Goal: Book appointment/travel/reservation

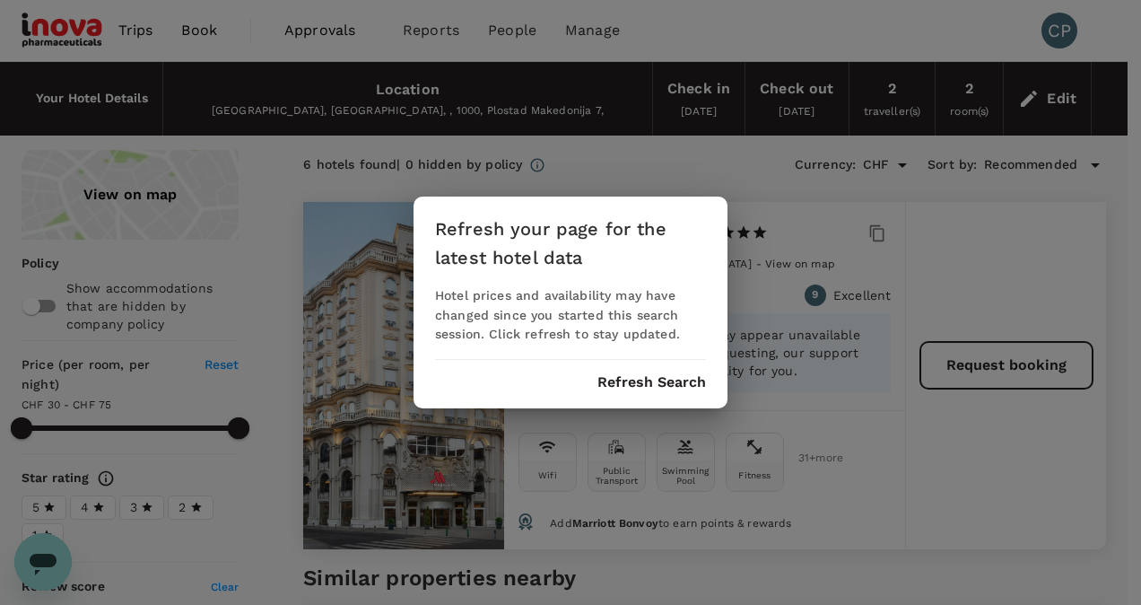
click at [675, 381] on button "Refresh Search" at bounding box center [652, 382] width 109 height 16
click at [663, 379] on button "Refresh Search" at bounding box center [652, 382] width 109 height 16
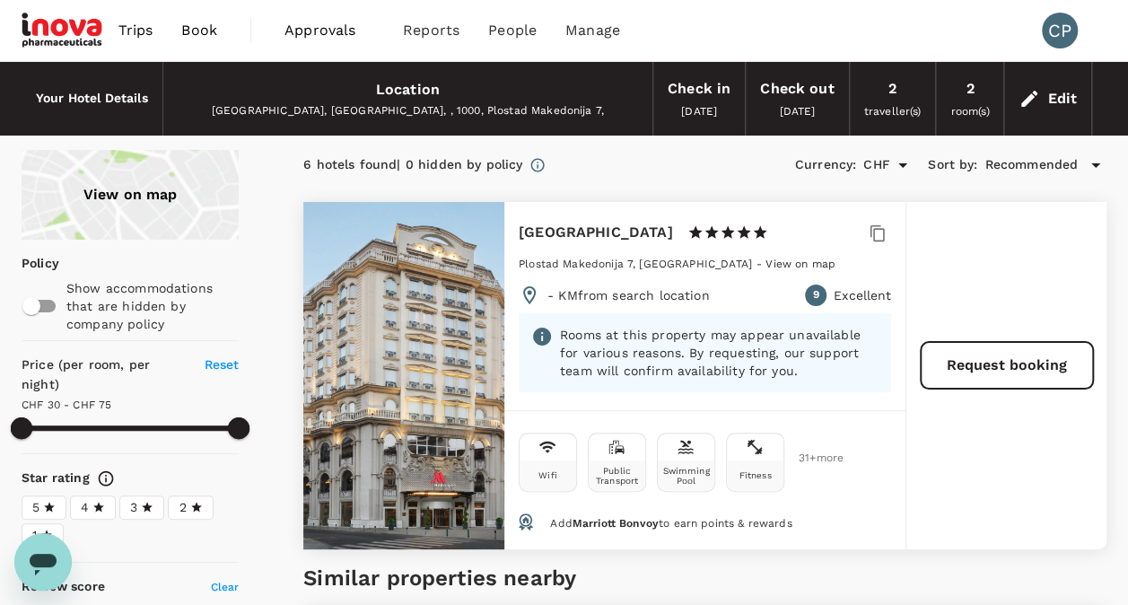
type input "119.15"
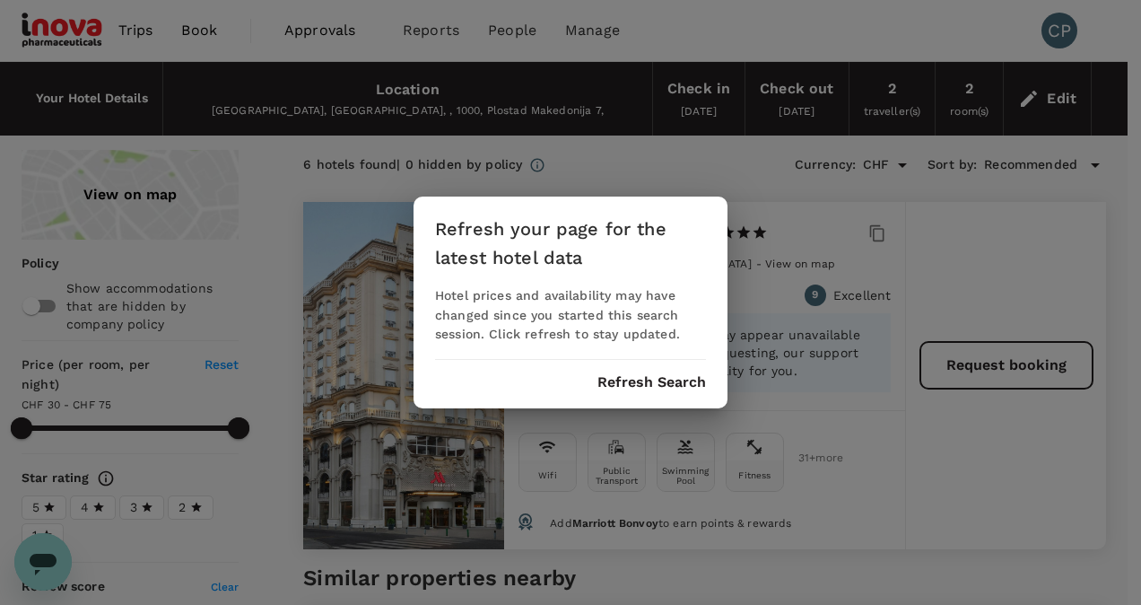
click at [639, 382] on button "Refresh Search" at bounding box center [652, 382] width 109 height 16
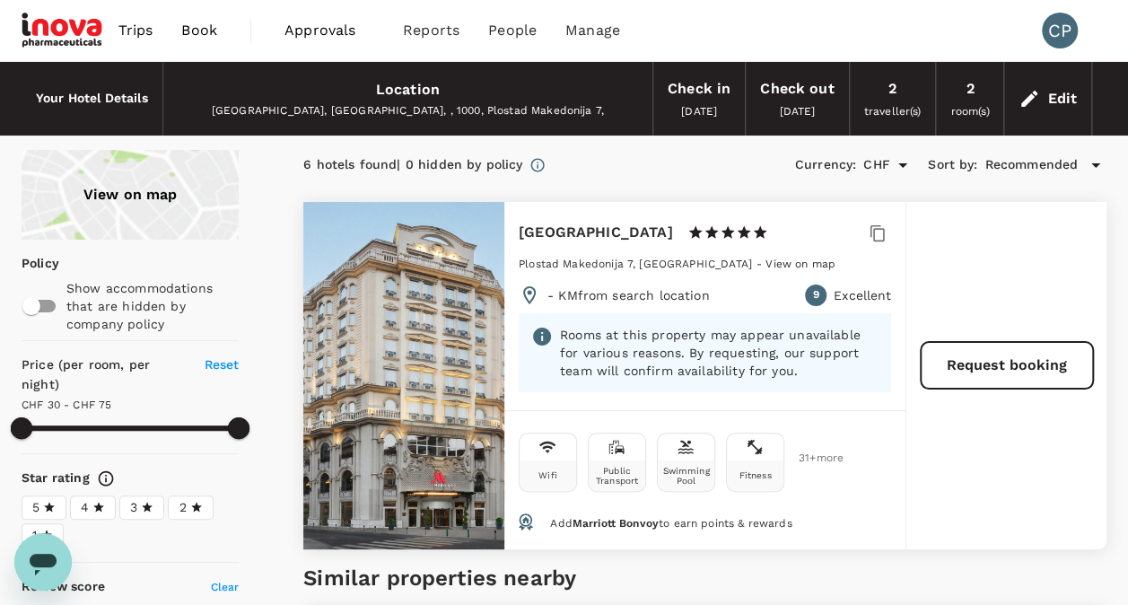
type input "119.15"
